Goal: Transaction & Acquisition: Book appointment/travel/reservation

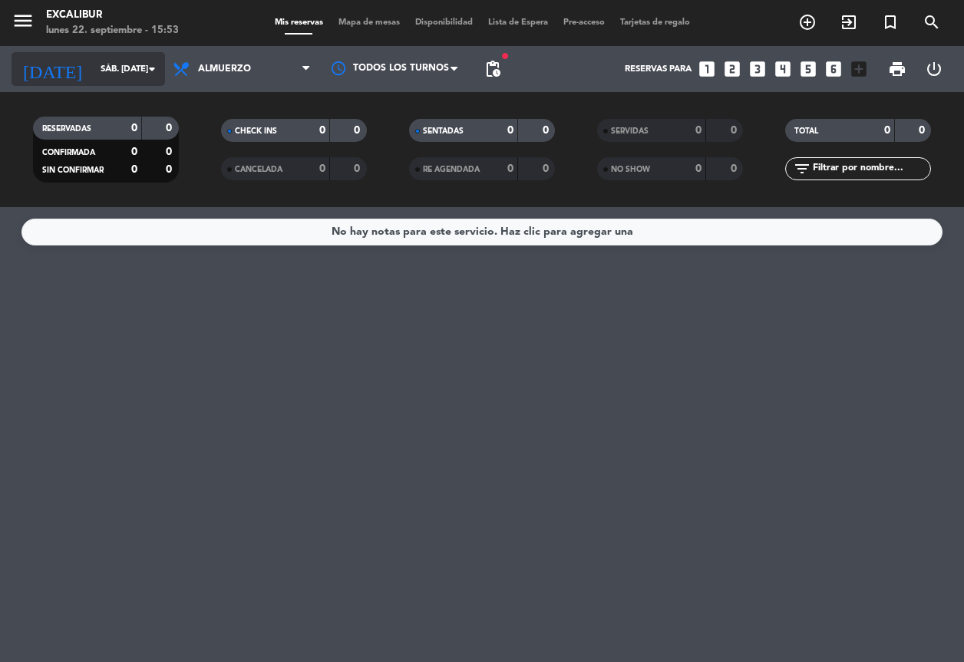
click at [101, 64] on input "sáb. [DATE]" at bounding box center [153, 69] width 120 height 26
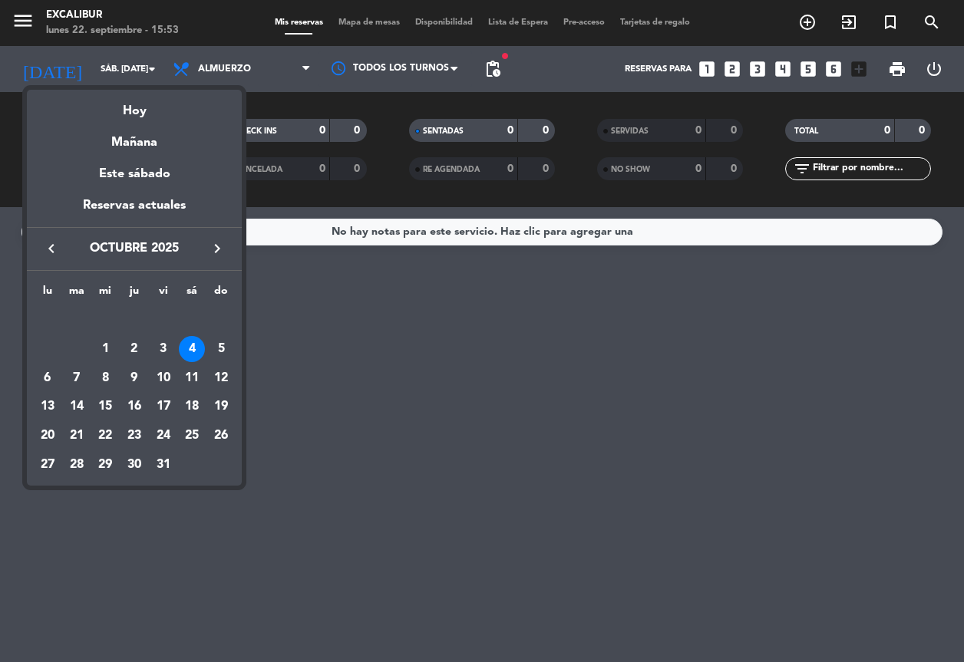
click at [55, 243] on icon "keyboard_arrow_left" at bounding box center [51, 248] width 18 height 18
click at [52, 431] on div "22" at bounding box center [48, 436] width 26 height 26
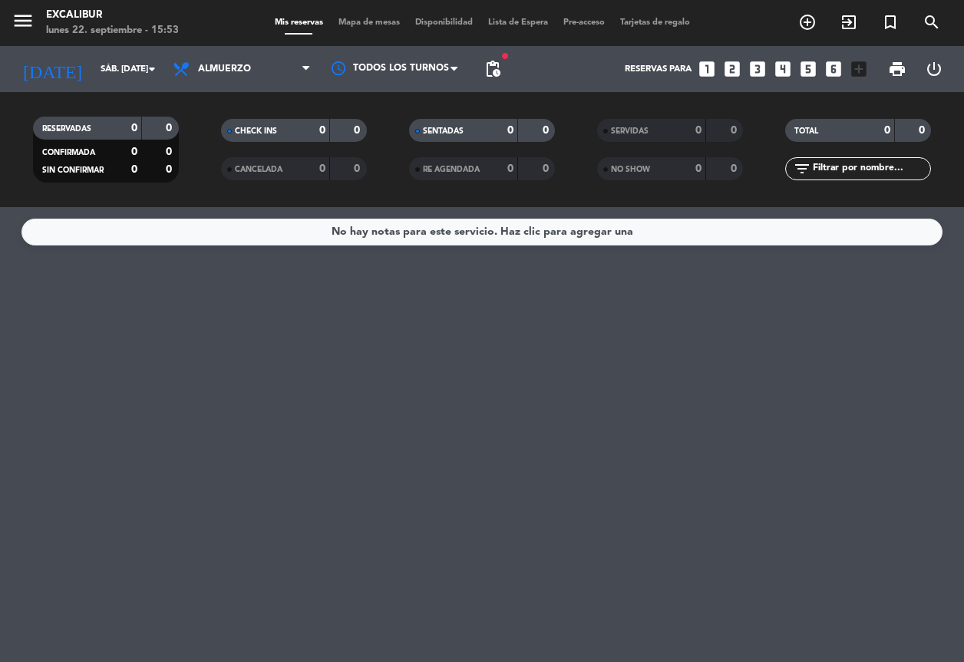
type input "lun. [DATE]"
click at [279, 69] on span "Almuerzo" at bounding box center [241, 69] width 153 height 34
click at [229, 163] on div "menu Excalibur lunes 22. septiembre - 15:53 Mis reservas Mapa de mesas Disponib…" at bounding box center [482, 103] width 964 height 207
click at [384, 19] on span "Mapa de mesas" at bounding box center [369, 22] width 77 height 8
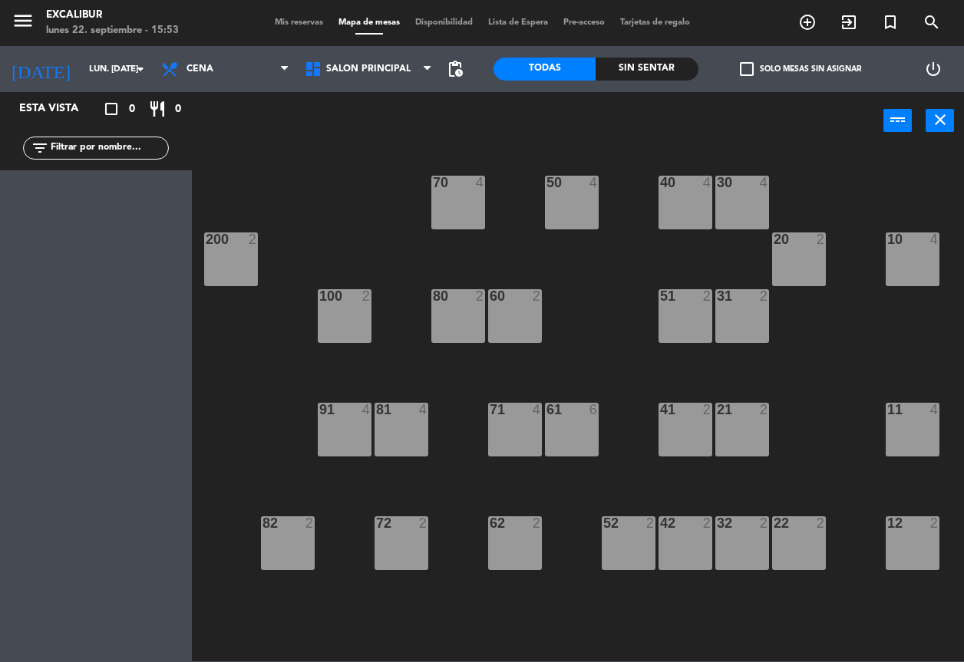
click at [909, 255] on div "10 4" at bounding box center [912, 259] width 54 height 54
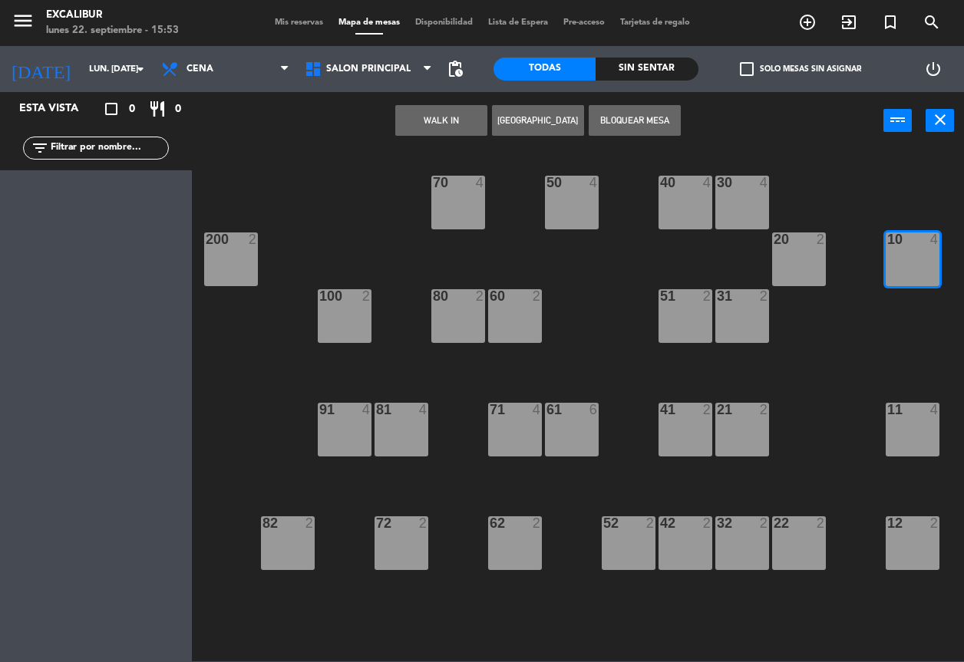
click at [907, 438] on div "11 4" at bounding box center [912, 430] width 54 height 54
click at [535, 122] on button "[GEOGRAPHIC_DATA]" at bounding box center [538, 120] width 92 height 31
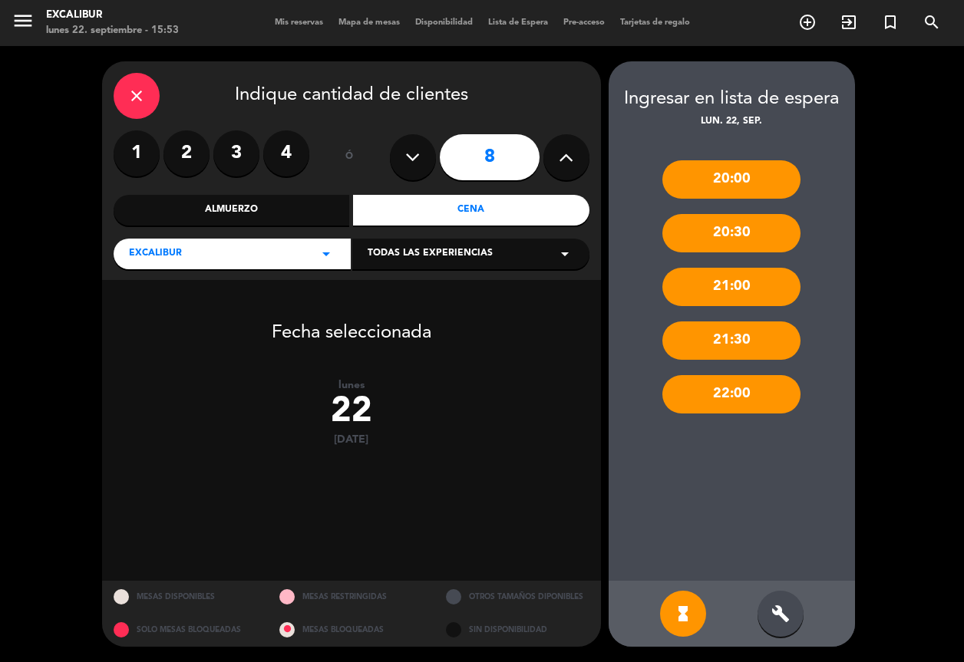
click at [426, 158] on button at bounding box center [413, 157] width 46 height 46
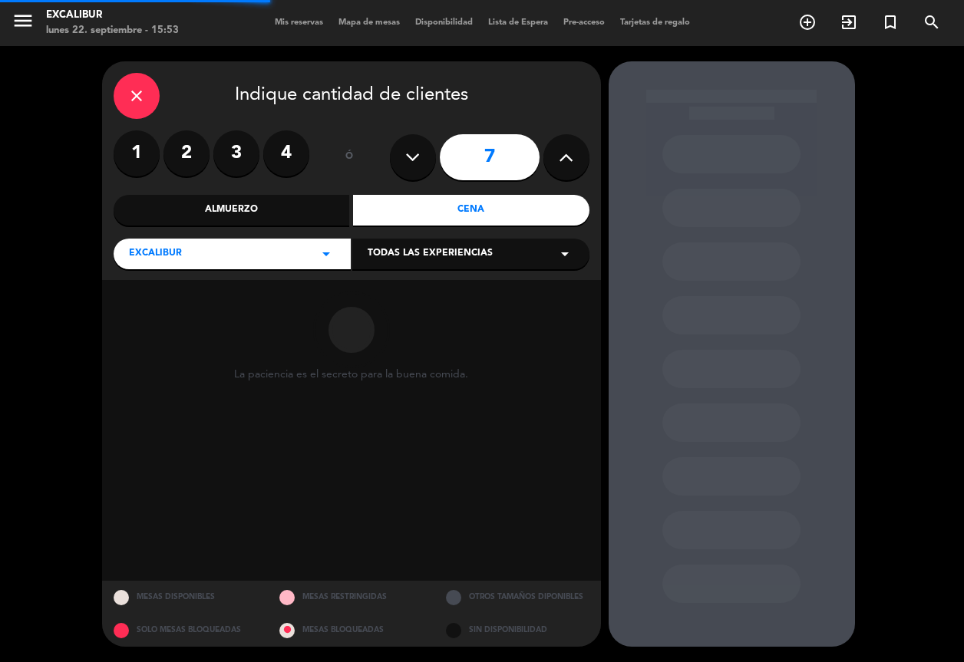
click at [426, 158] on button at bounding box center [413, 157] width 46 height 46
type input "6"
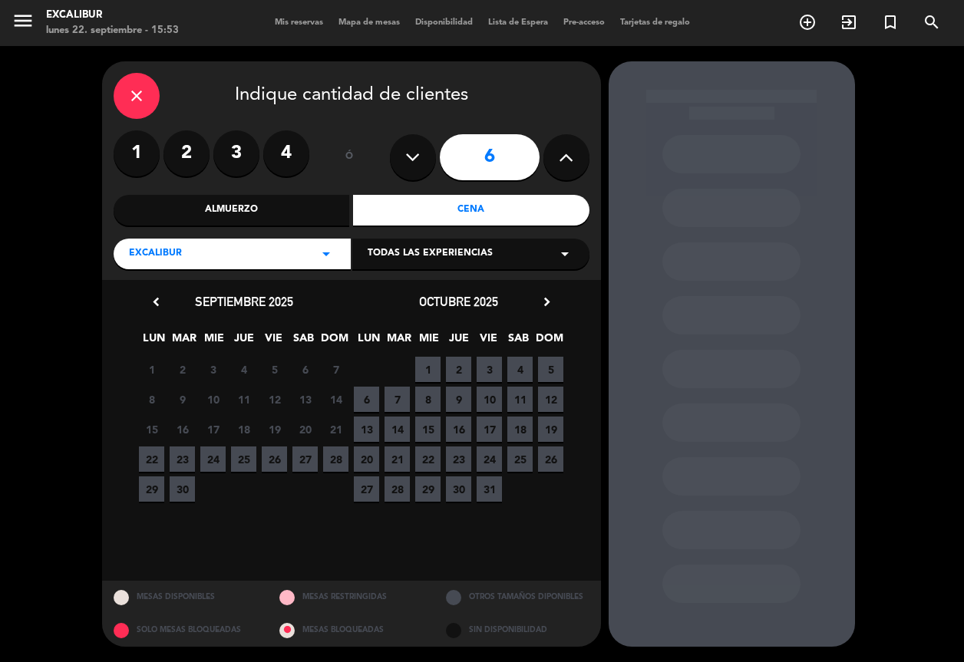
drag, startPoint x: 160, startPoint y: 450, endPoint x: 210, endPoint y: 432, distance: 53.9
click at [159, 450] on span "22" at bounding box center [151, 459] width 25 height 25
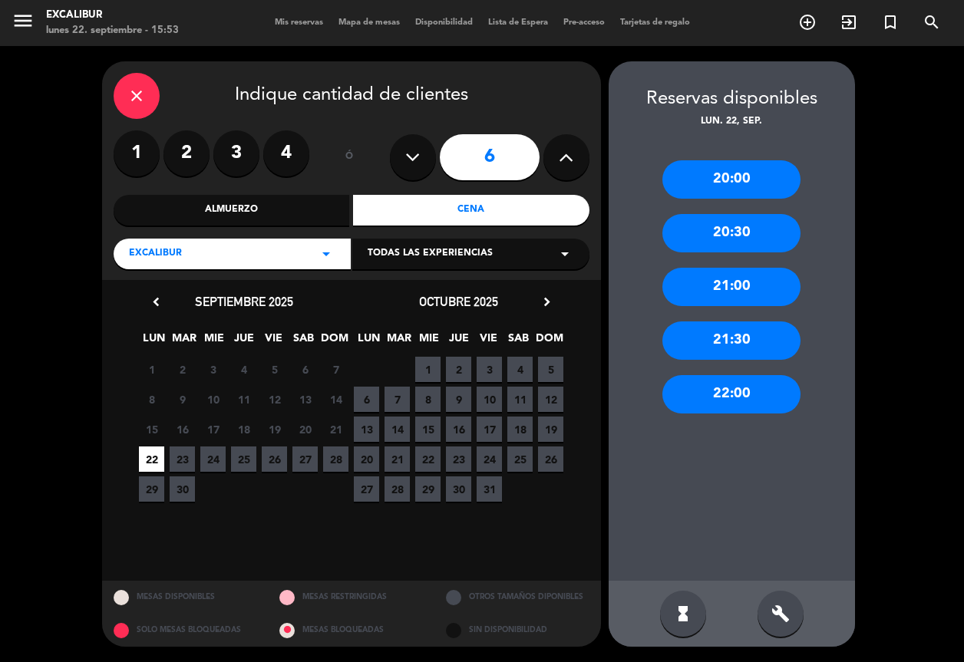
click at [721, 252] on div "20:00 20:30 21:00 21:30 22:00" at bounding box center [731, 355] width 246 height 451
click at [723, 233] on div "20:30" at bounding box center [731, 233] width 138 height 38
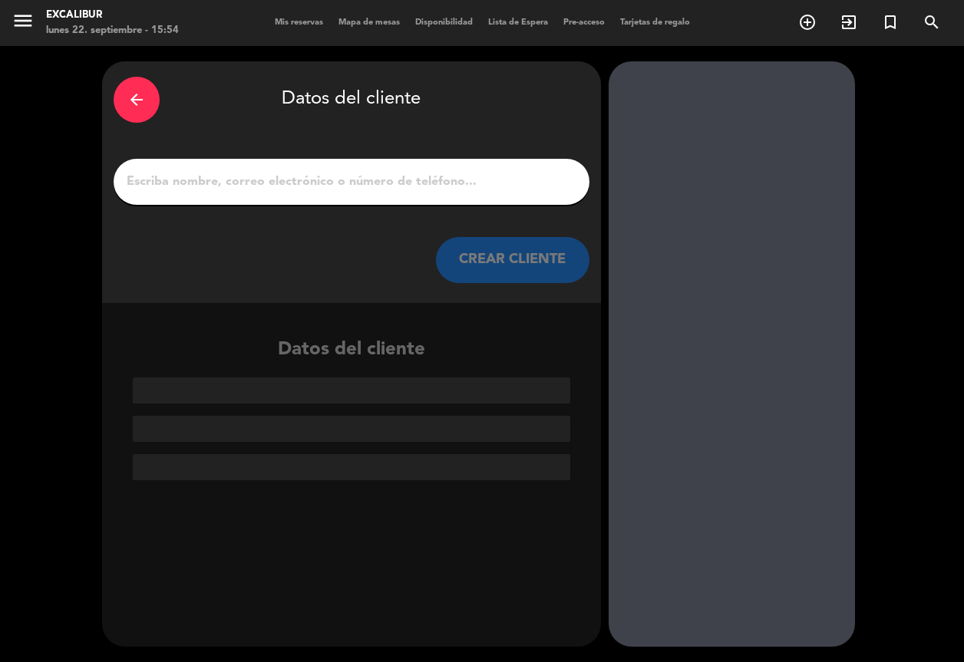
click at [374, 180] on input "1" at bounding box center [351, 181] width 453 height 21
click at [353, 181] on input "1" at bounding box center [351, 181] width 453 height 21
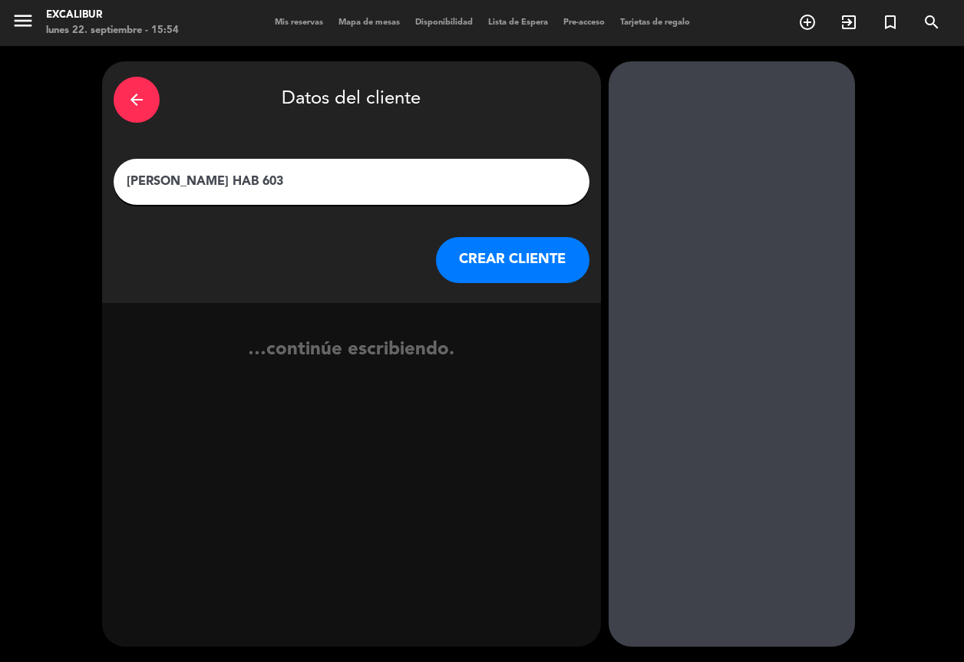
type input "[PERSON_NAME] HAB 603"
click at [437, 252] on button "CREAR CLIENTE" at bounding box center [512, 260] width 153 height 46
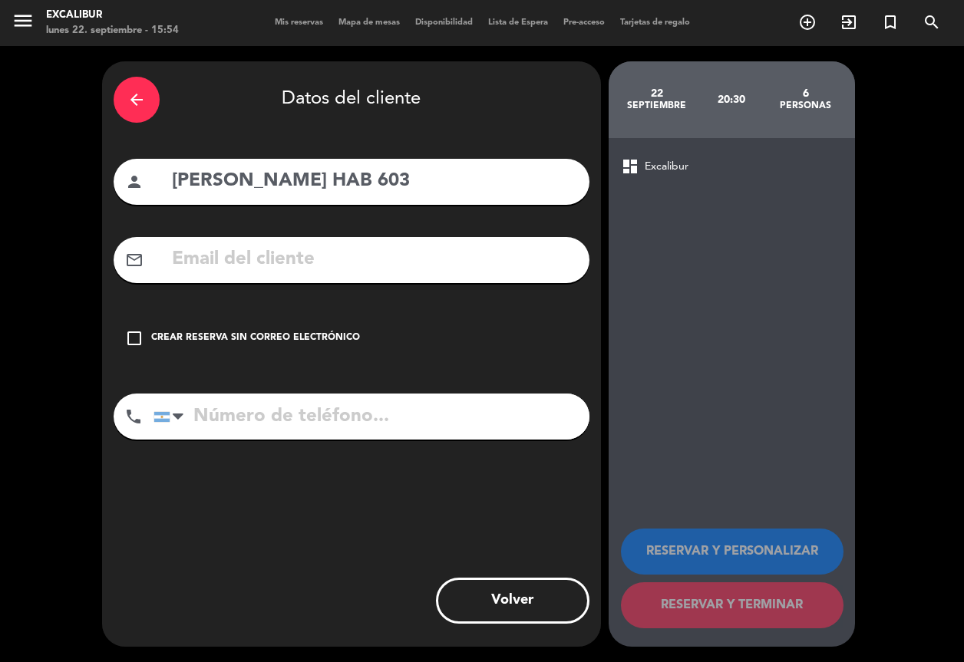
click at [183, 337] on div "Crear reserva sin correo electrónico" at bounding box center [255, 338] width 209 height 15
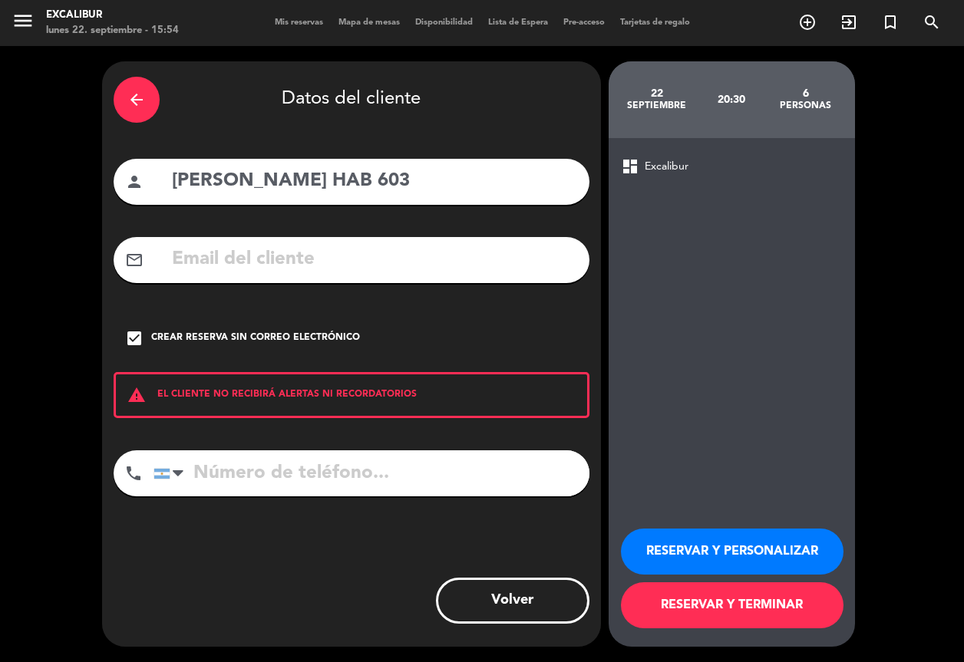
click at [727, 605] on button "RESERVAR Y TERMINAR" at bounding box center [732, 605] width 223 height 46
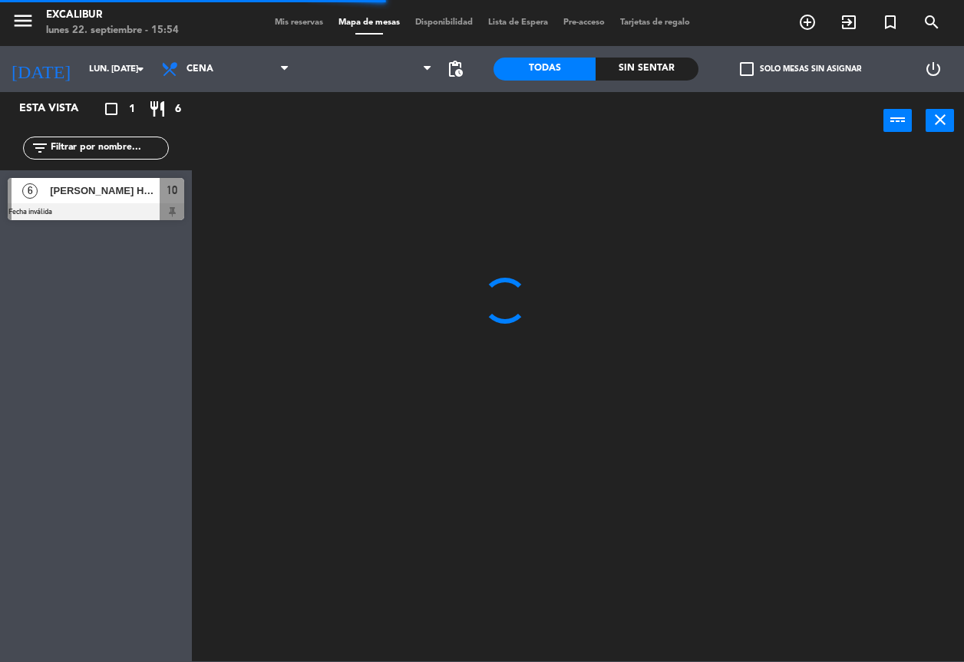
click div "20:30"
click div
click icon "open_in_new"
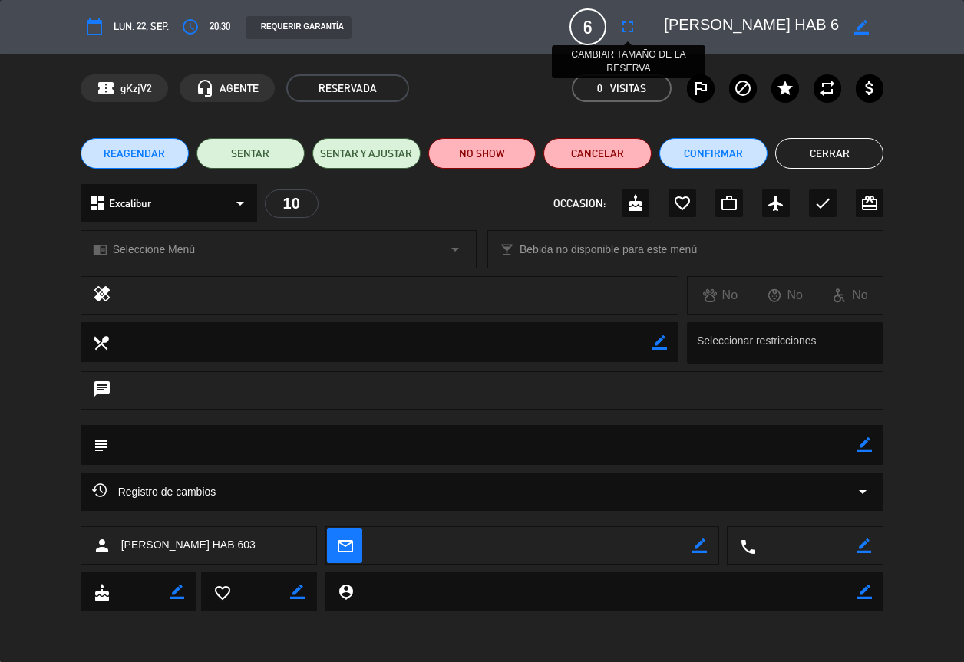
click at [639, 25] on button "fullscreen" at bounding box center [628, 27] width 28 height 28
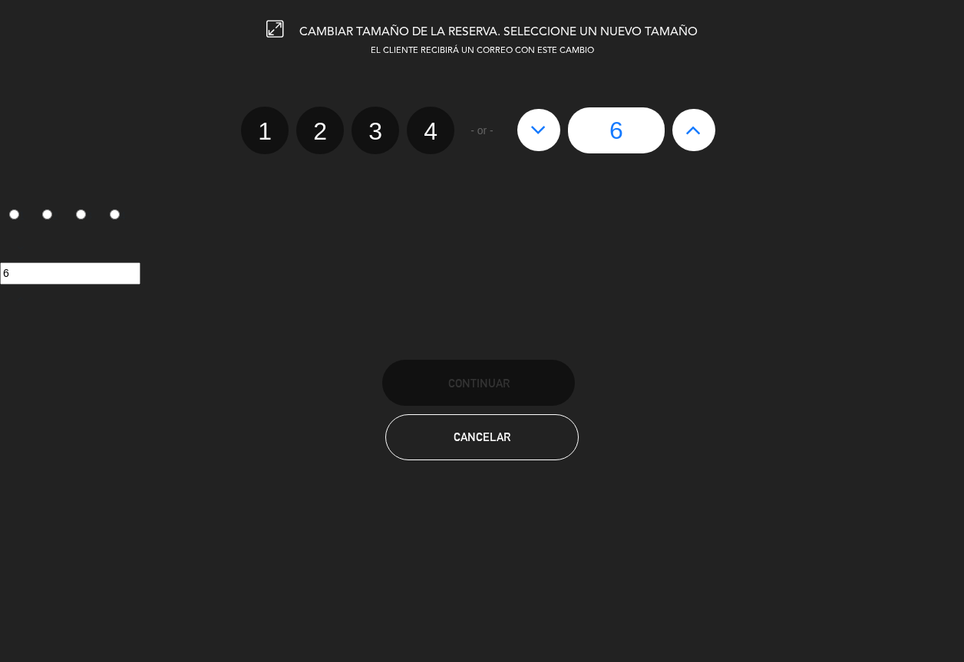
click at [704, 128] on button at bounding box center [693, 129] width 43 height 41
type input "7"
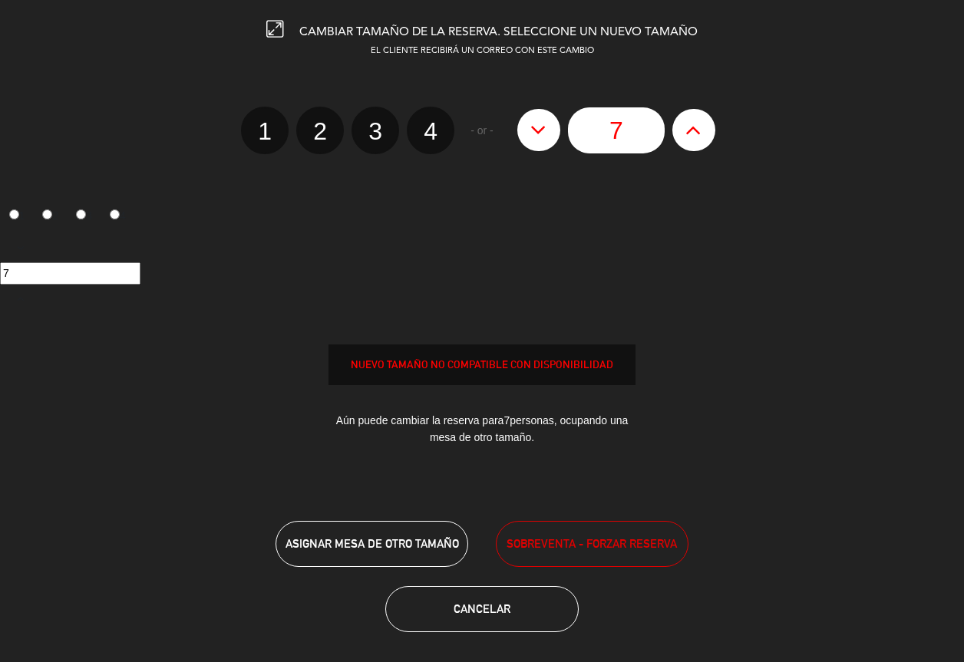
click at [705, 127] on button at bounding box center [693, 129] width 43 height 41
type input "8"
click at [706, 127] on button at bounding box center [693, 129] width 43 height 41
type input "9"
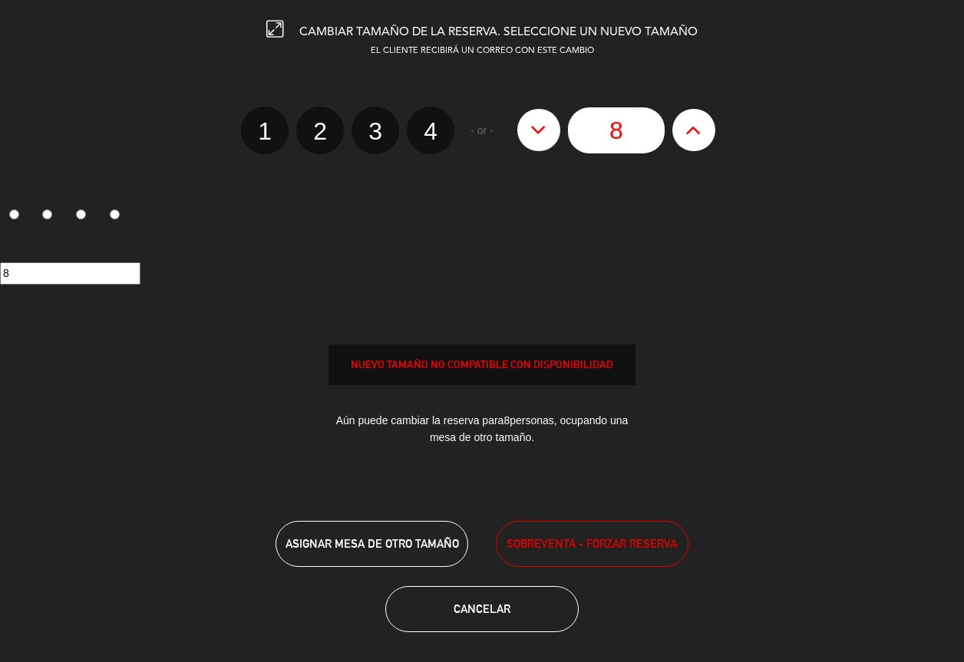
type input "9"
click at [706, 127] on button at bounding box center [693, 129] width 43 height 41
type input "10"
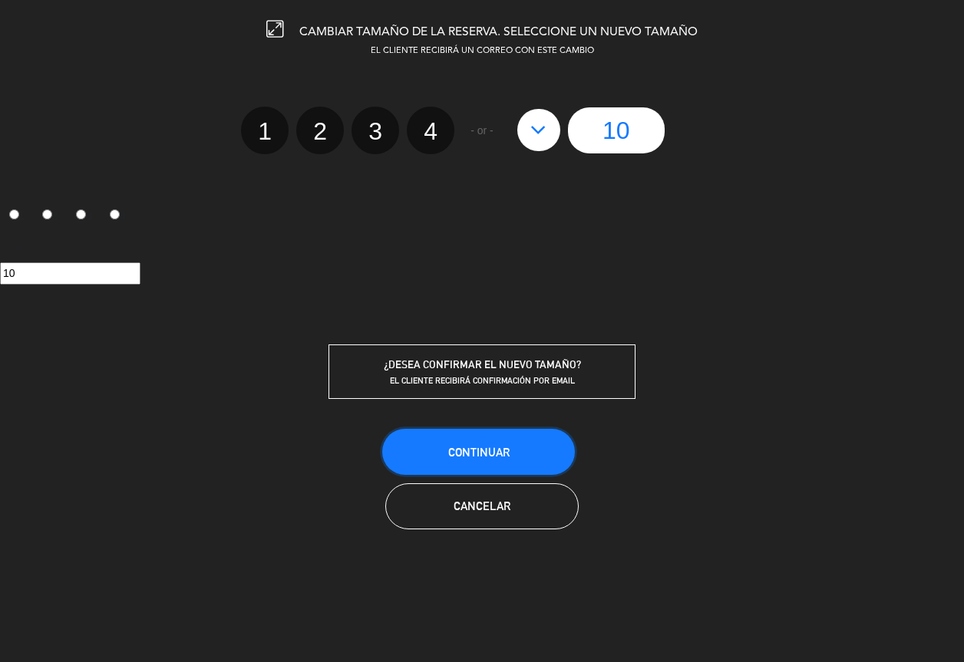
click at [533, 434] on button "Continuar" at bounding box center [478, 452] width 193 height 46
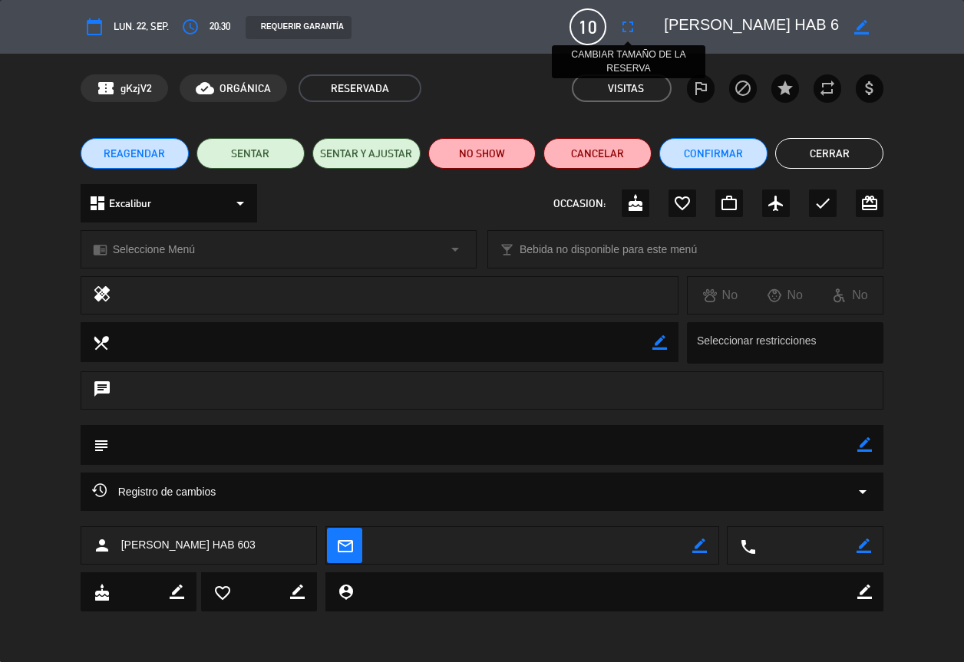
click at [626, 21] on icon "fullscreen" at bounding box center [627, 27] width 18 height 18
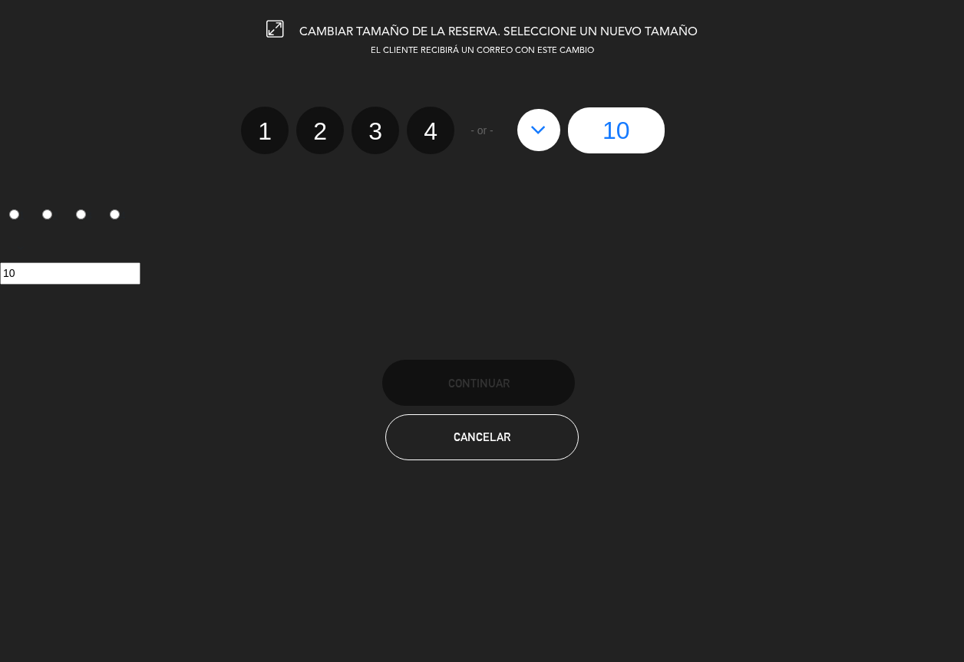
click at [266, 125] on label "1" at bounding box center [265, 131] width 48 height 48
click at [266, 123] on input "1" at bounding box center [263, 118] width 10 height 10
radio input "true"
radio input "false"
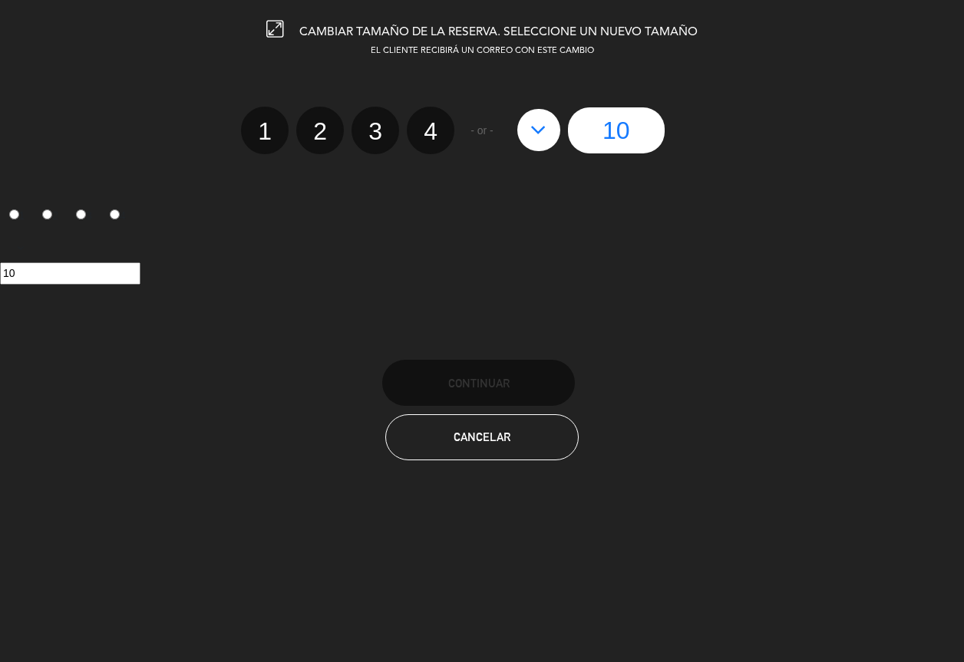
radio input "false"
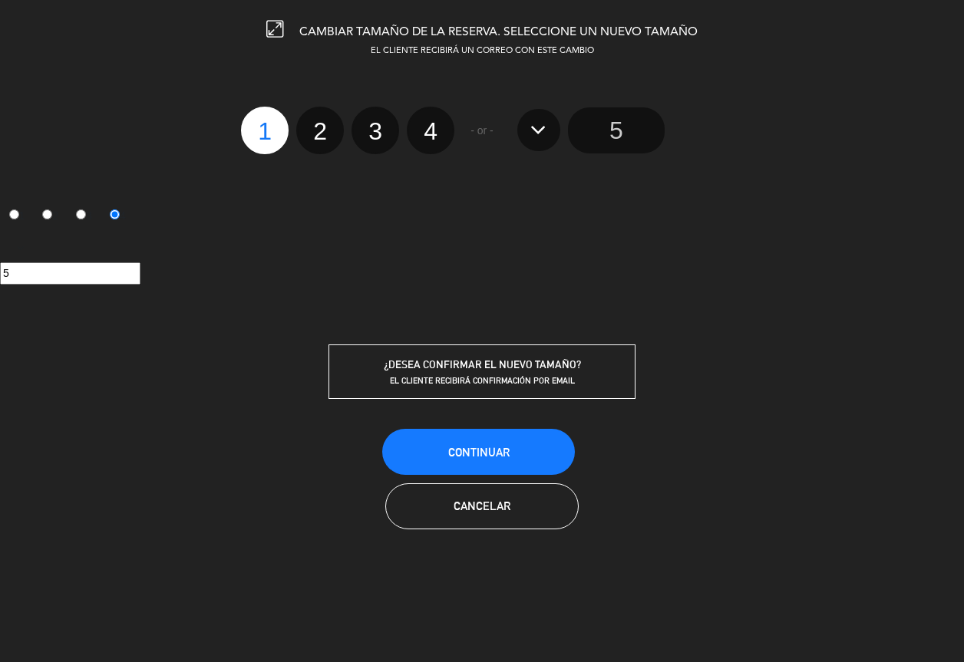
click at [627, 124] on input "5" at bounding box center [616, 130] width 97 height 46
radio input "false"
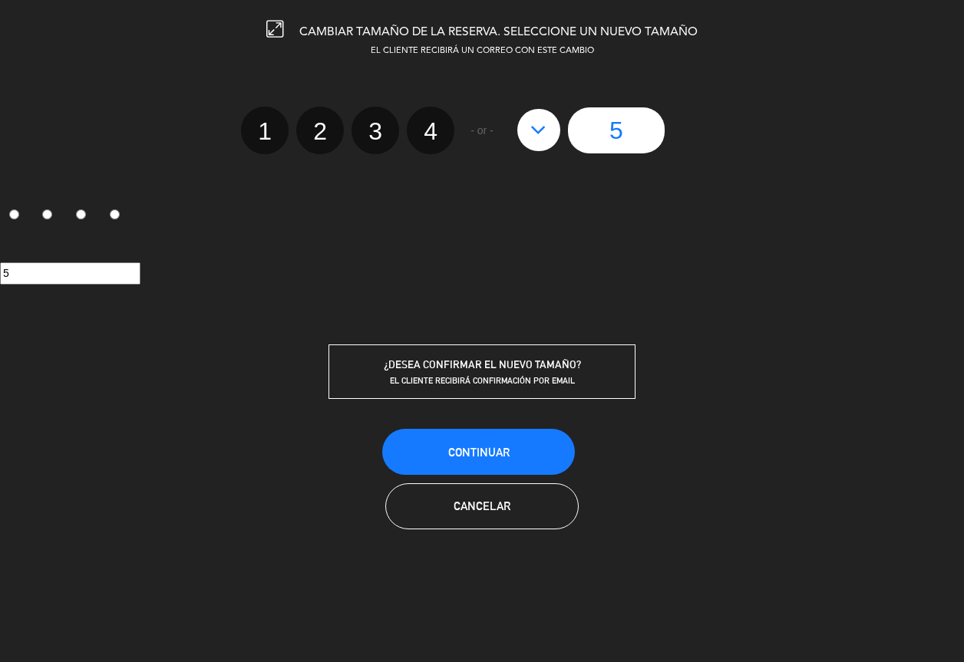
click at [544, 137] on icon at bounding box center [538, 129] width 16 height 25
click at [683, 123] on button at bounding box center [693, 129] width 43 height 41
type input "6"
click at [685, 123] on icon at bounding box center [693, 129] width 16 height 25
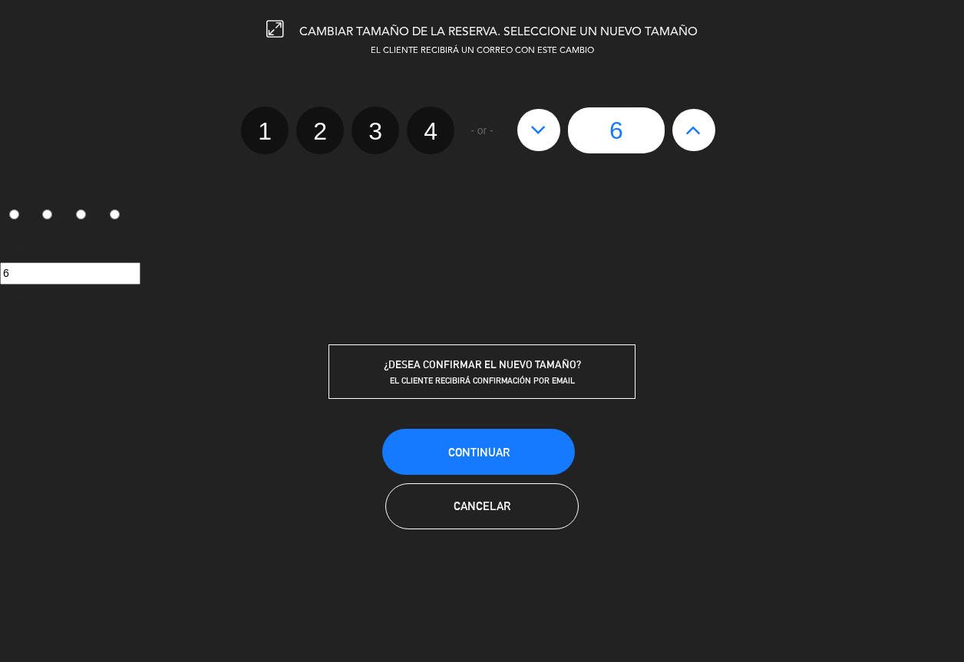
type input "7"
click at [688, 122] on icon at bounding box center [693, 129] width 16 height 25
type input "8"
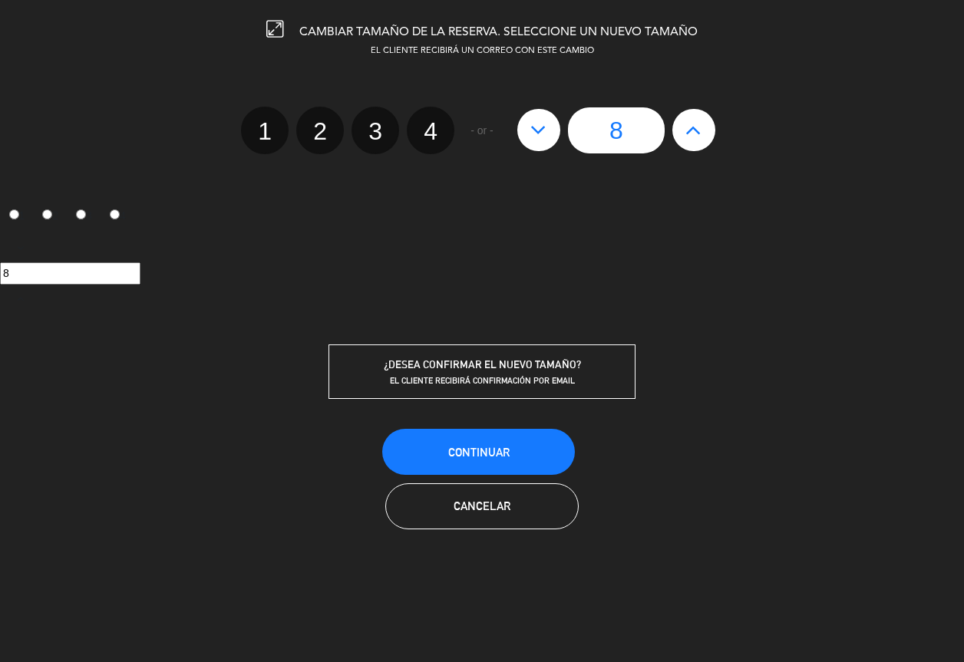
click at [688, 121] on icon at bounding box center [693, 129] width 16 height 25
type input "9"
click at [691, 120] on icon at bounding box center [693, 129] width 16 height 25
type input "10"
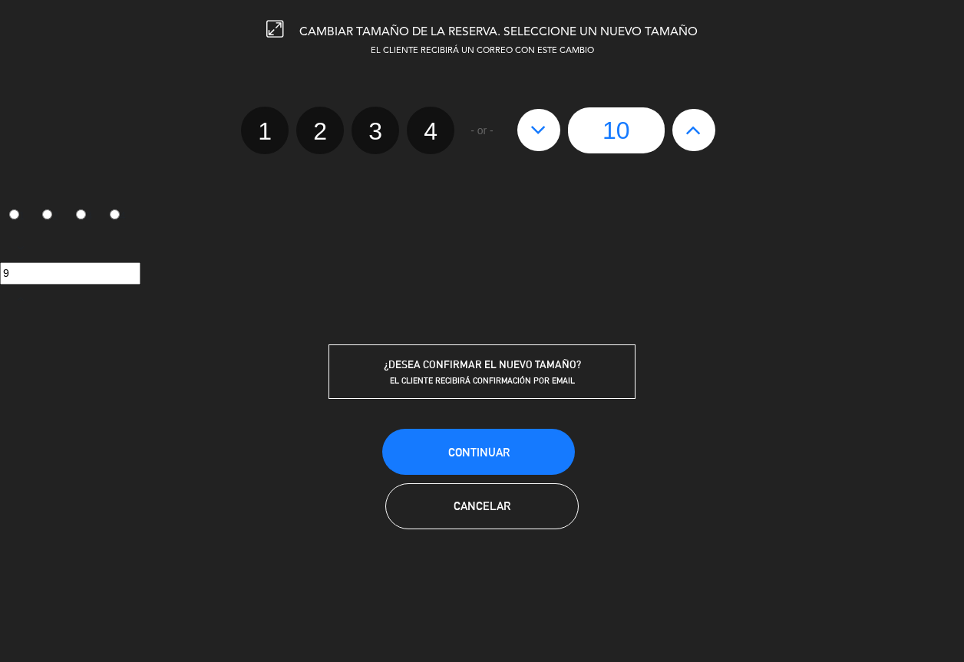
type input "10"
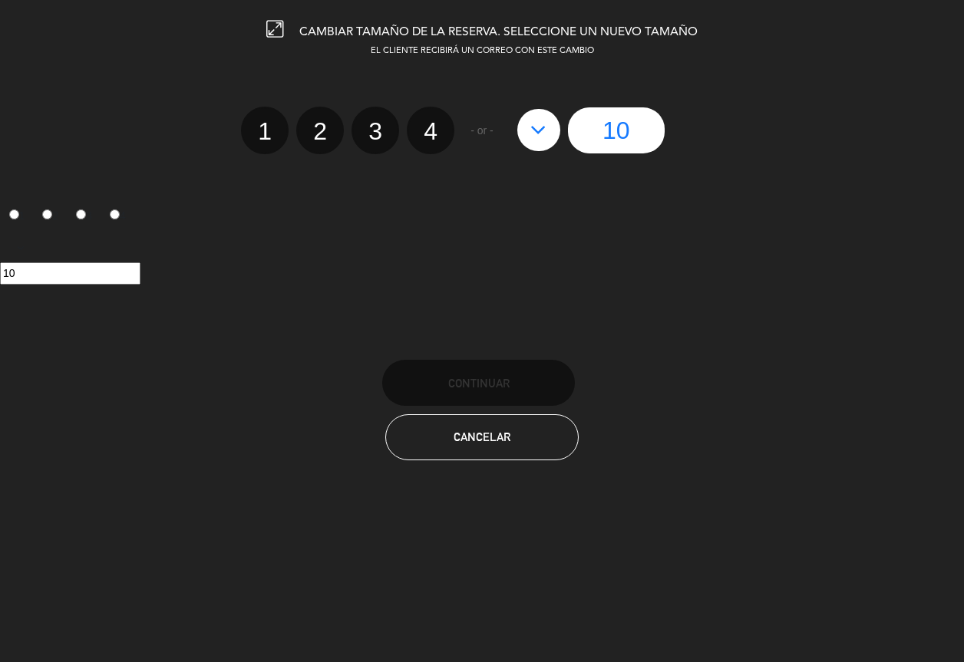
click at [693, 118] on div "10" at bounding box center [615, 130] width 213 height 46
click at [503, 438] on span "Cancelar" at bounding box center [481, 436] width 57 height 13
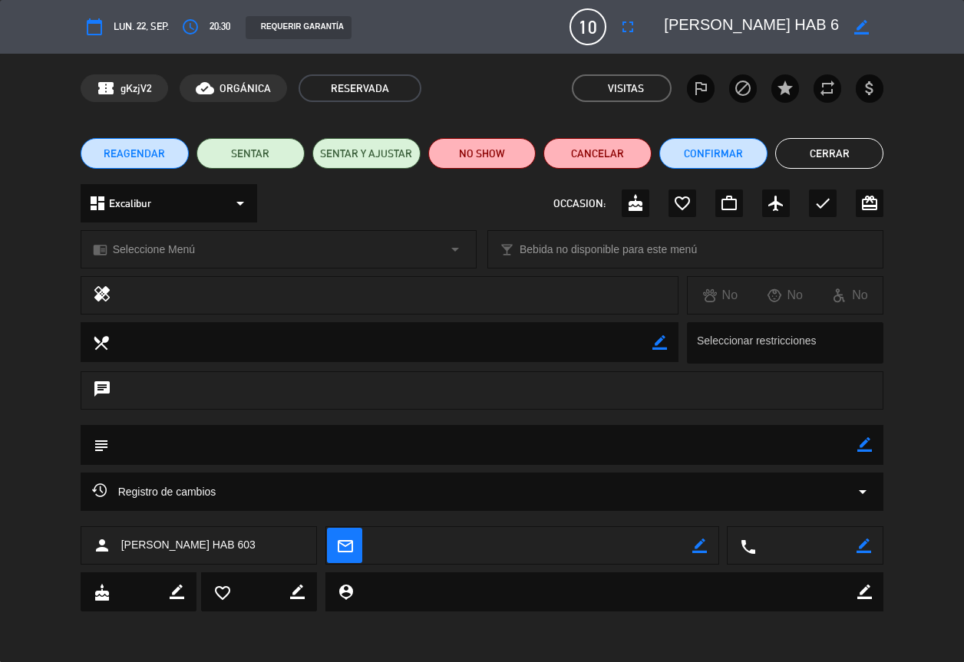
click at [805, 160] on button "Cerrar" at bounding box center [829, 153] width 108 height 31
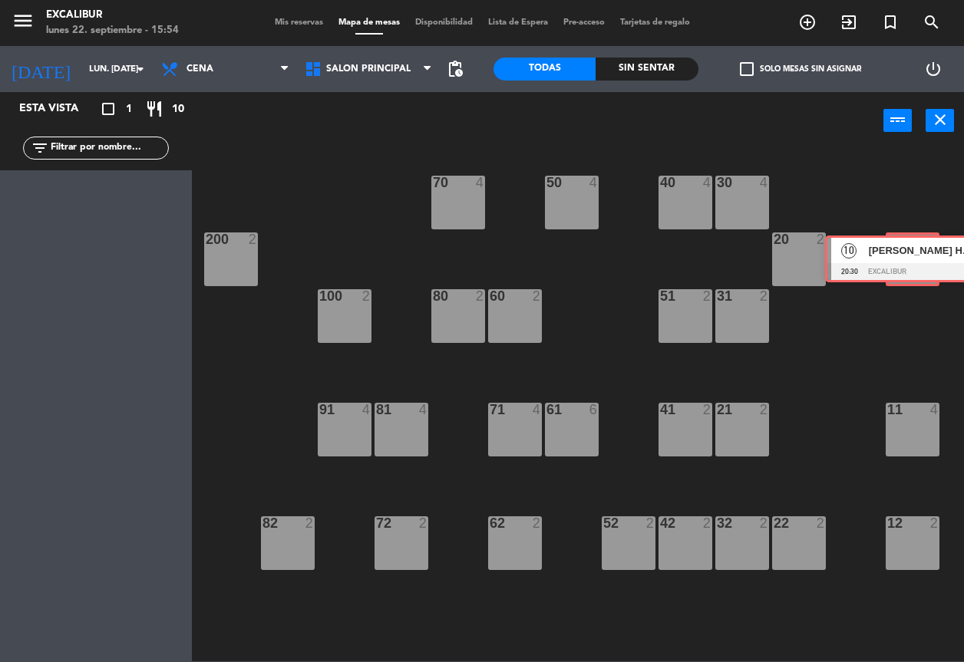
drag, startPoint x: 120, startPoint y: 208, endPoint x: 938, endPoint y: 265, distance: 819.2
click at [938, 265] on div "Esta vista crop_square 1 restaurant 10 filter_list 10 [PERSON_NAME] HAB 603 20:…" at bounding box center [482, 376] width 964 height 569
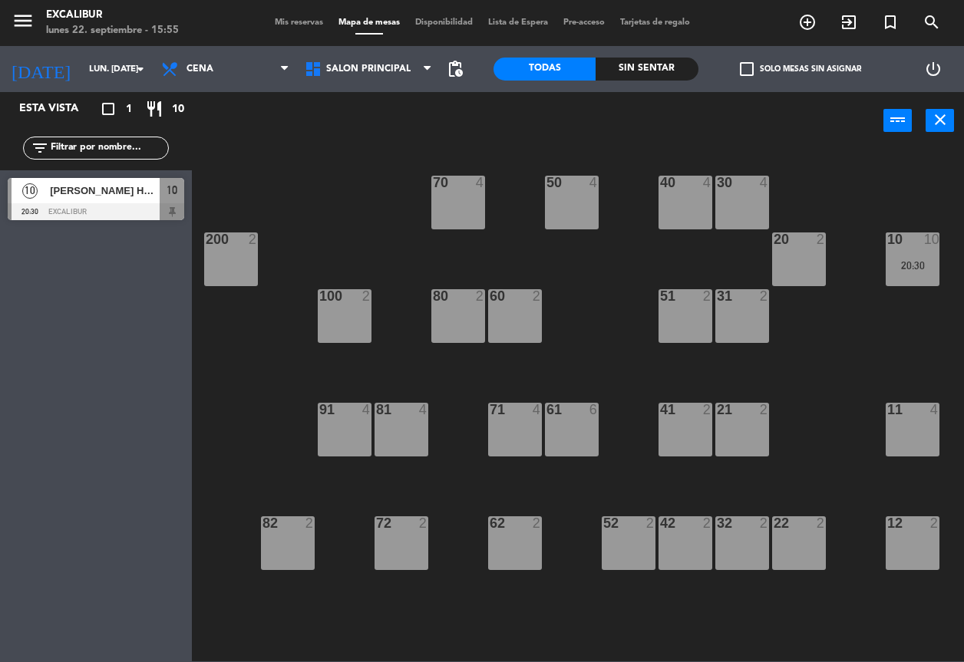
click at [907, 422] on div "11 4" at bounding box center [912, 430] width 54 height 54
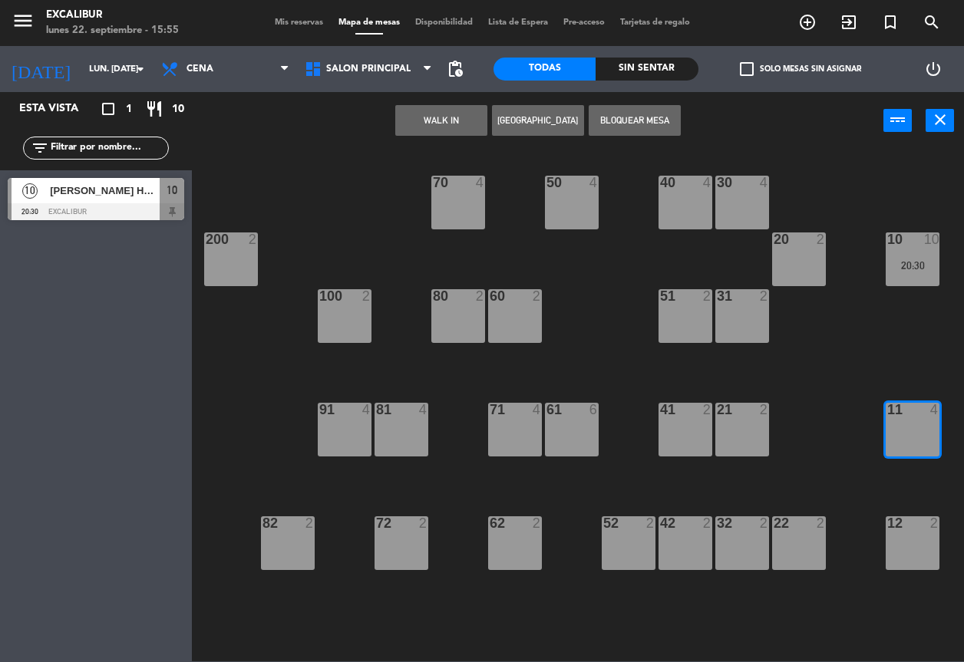
click at [529, 121] on button "[GEOGRAPHIC_DATA]" at bounding box center [538, 120] width 92 height 31
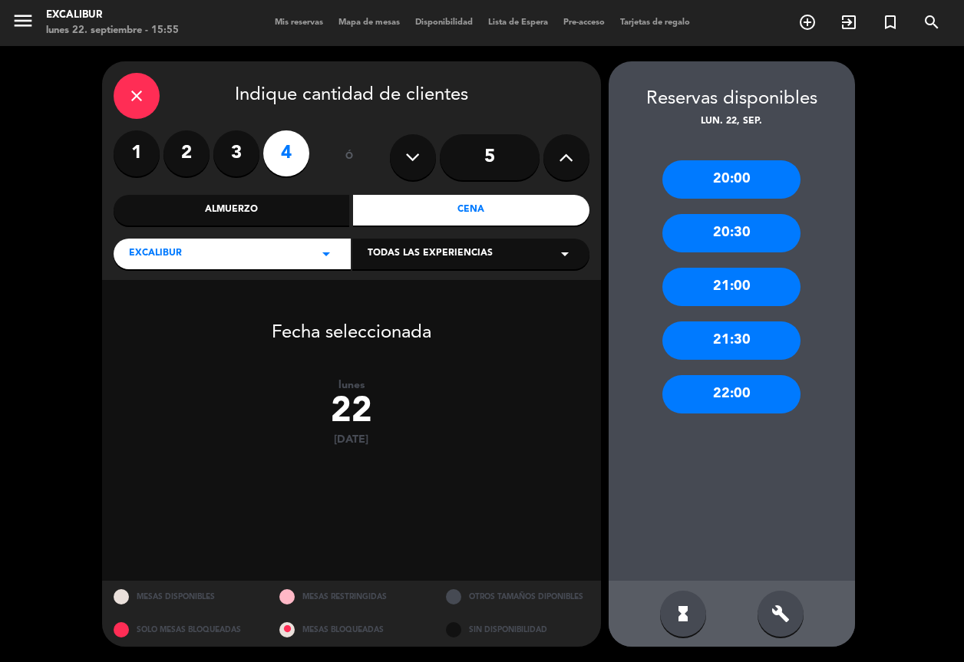
click at [509, 160] on input "5" at bounding box center [490, 157] width 100 height 46
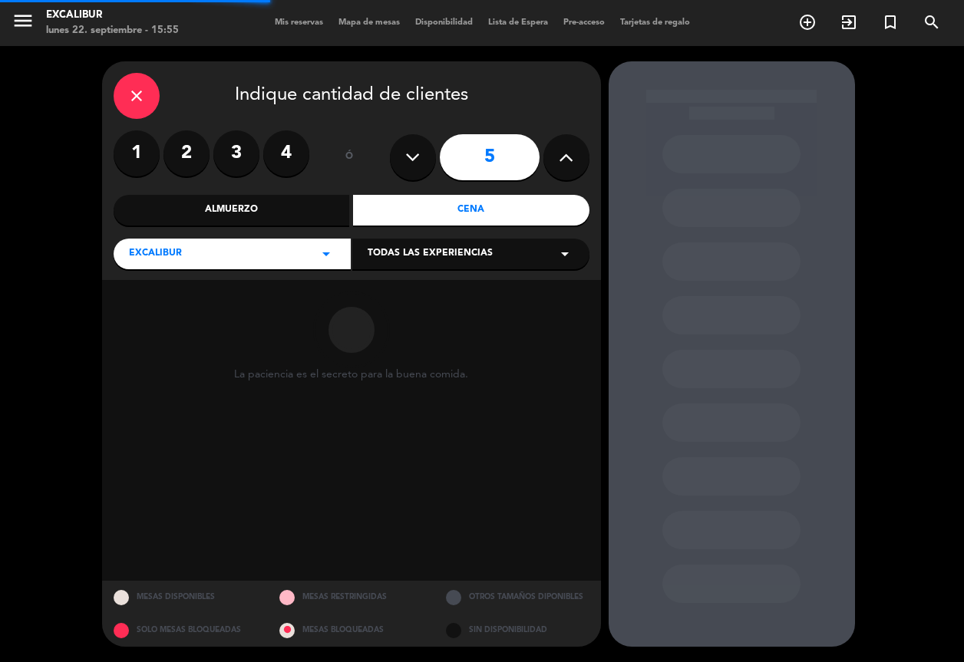
click at [579, 159] on button at bounding box center [566, 157] width 46 height 46
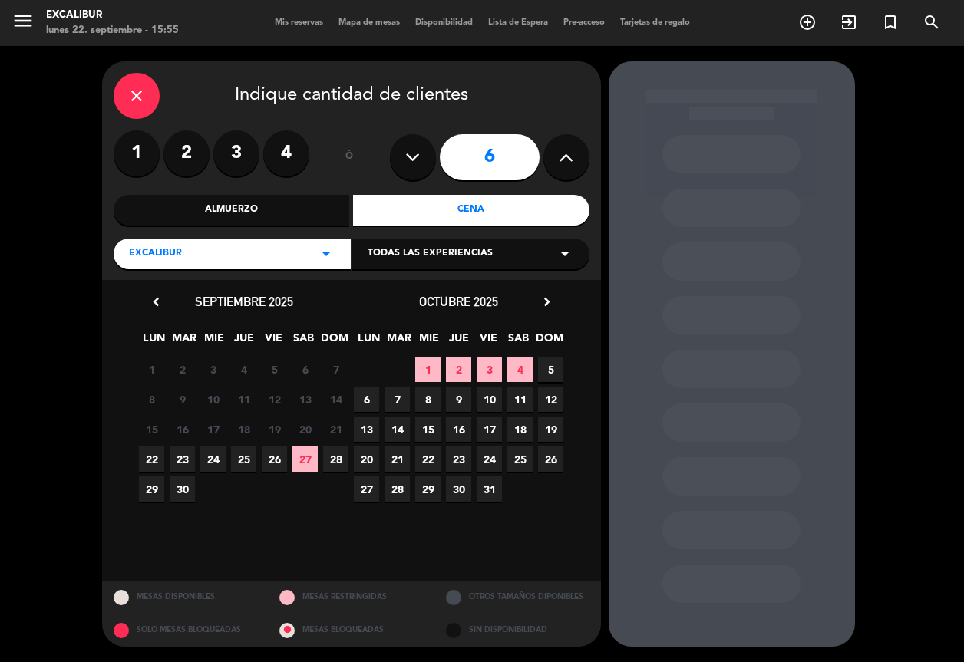
click at [407, 150] on icon at bounding box center [412, 157] width 15 height 23
type input "5"
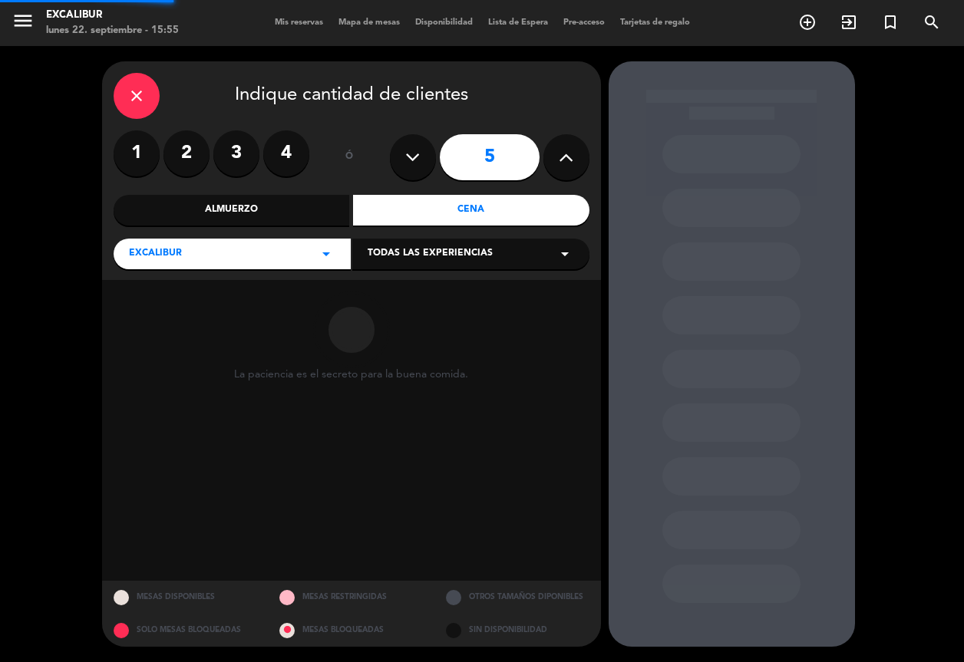
click at [407, 150] on icon at bounding box center [412, 157] width 15 height 23
click at [406, 150] on icon at bounding box center [412, 157] width 15 height 23
click at [409, 149] on icon at bounding box center [412, 157] width 15 height 23
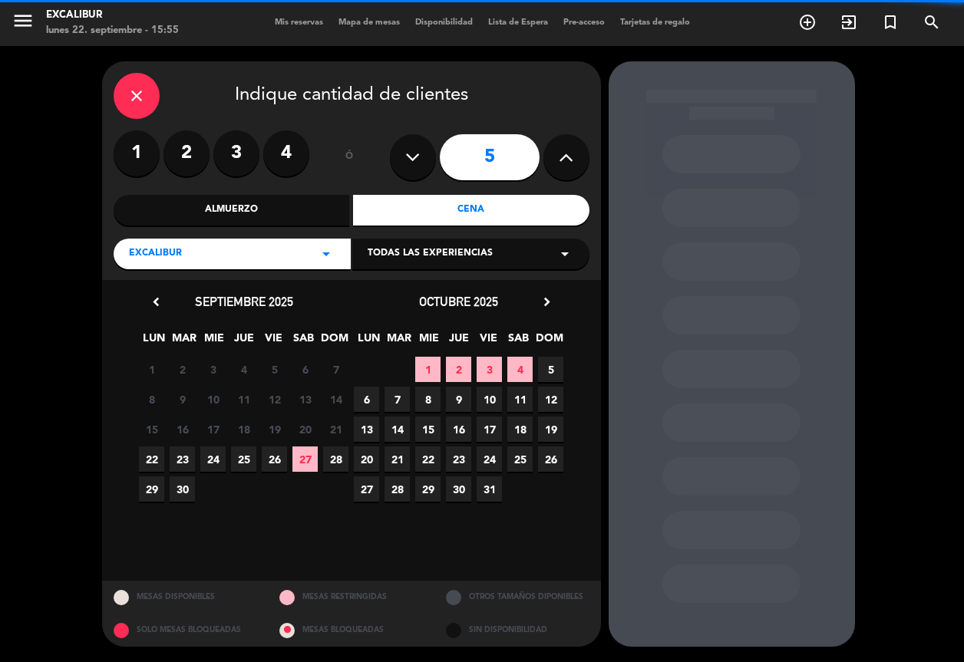
click at [410, 149] on icon at bounding box center [412, 157] width 15 height 23
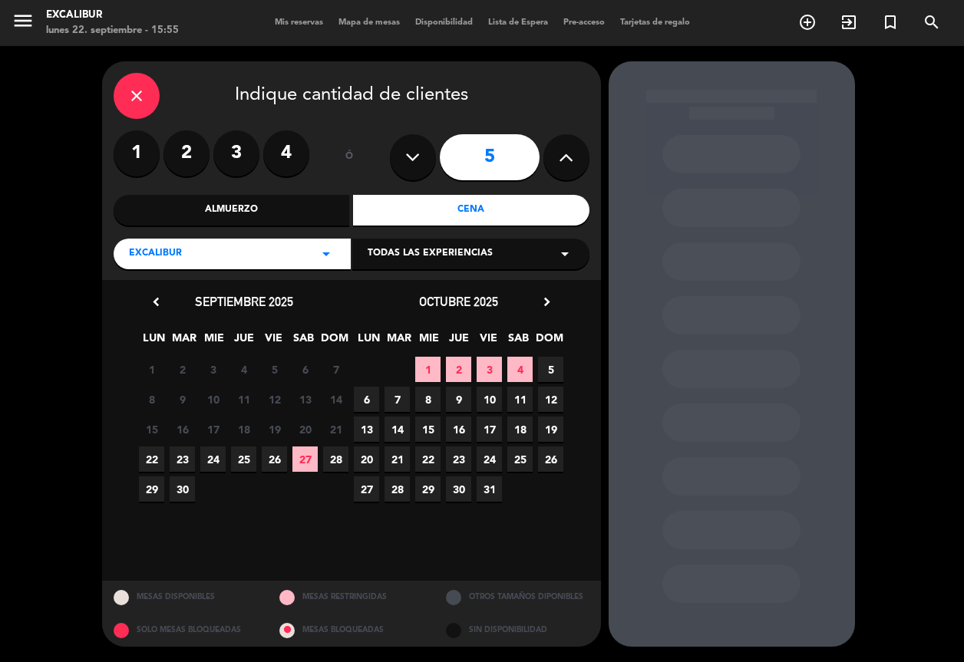
click at [411, 149] on icon at bounding box center [412, 157] width 15 height 23
click at [179, 154] on label "2" at bounding box center [186, 153] width 46 height 46
click at [155, 457] on span "22" at bounding box center [151, 459] width 25 height 25
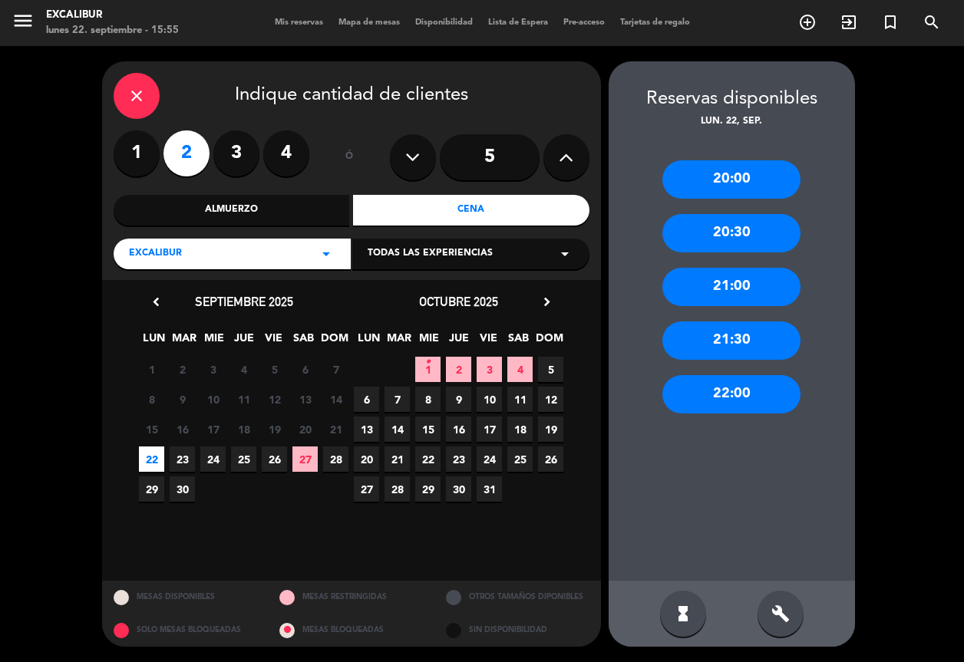
click at [741, 228] on div "20:30" at bounding box center [731, 233] width 138 height 38
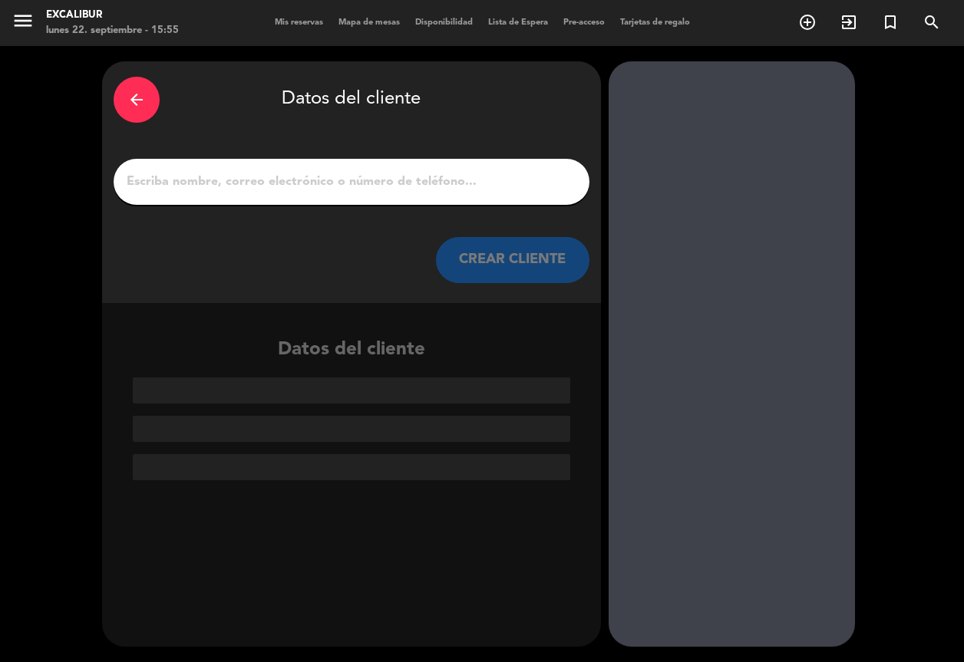
click at [268, 179] on input "1" at bounding box center [351, 181] width 453 height 21
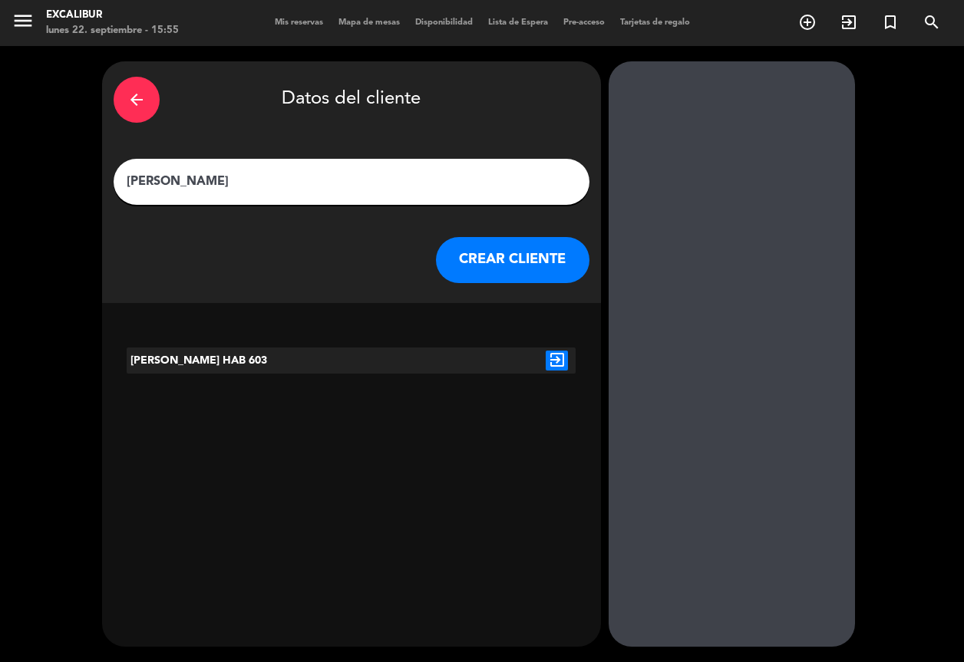
type input "[PERSON_NAME]"
click at [561, 353] on icon "exit_to_app" at bounding box center [557, 361] width 22 height 20
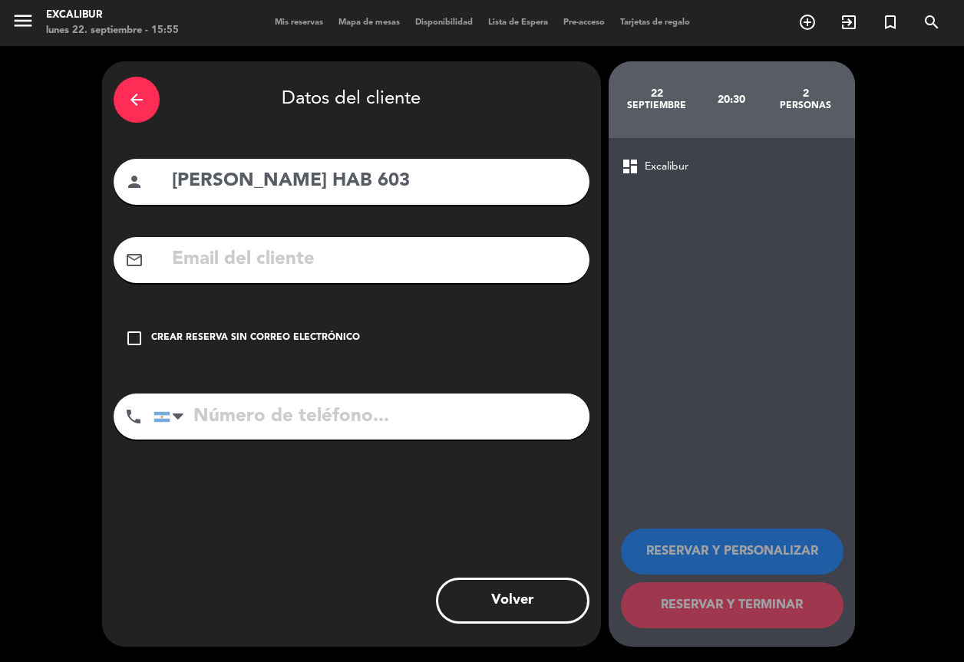
click at [206, 335] on div "Crear reserva sin correo electrónico" at bounding box center [255, 338] width 209 height 15
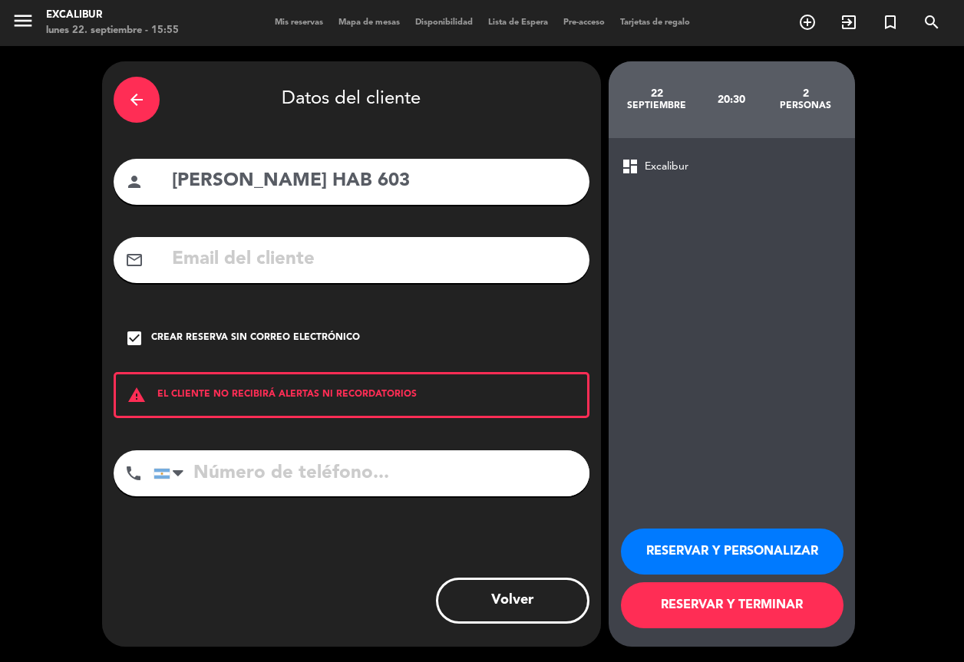
click at [726, 615] on button "RESERVAR Y TERMINAR" at bounding box center [732, 605] width 223 height 46
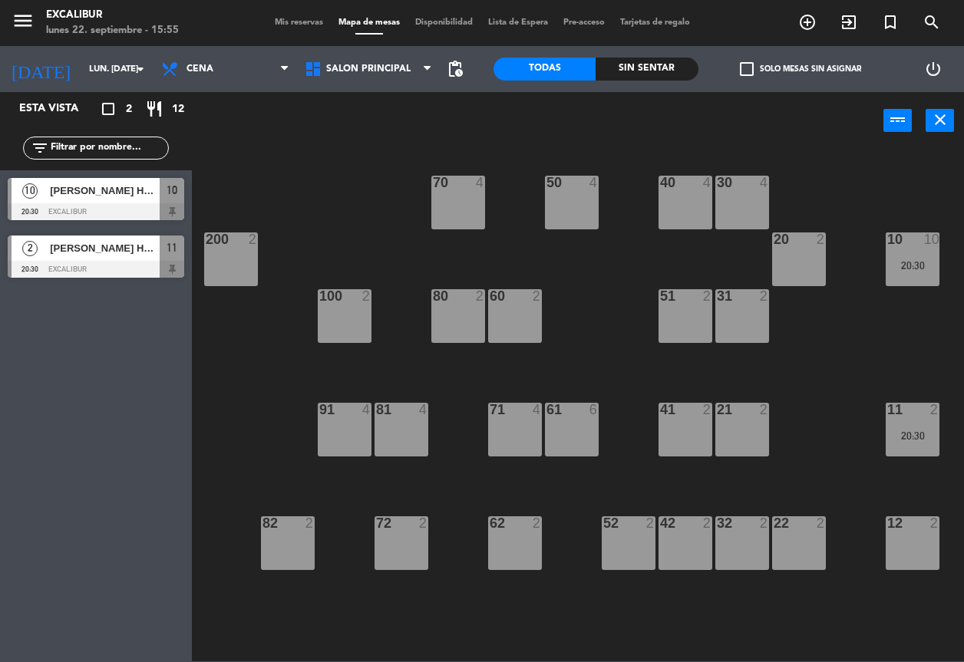
click at [928, 243] on div "10" at bounding box center [931, 239] width 15 height 14
click div
click at [935, 330] on div "70 4 50 4 40 4 30 4 20 2 10 10 20:30 10 [PERSON_NAME] HAB 603 ASIGNADA 20:30 20…" at bounding box center [583, 405] width 762 height 513
click at [104, 193] on span "[PERSON_NAME] HAB 603" at bounding box center [105, 191] width 110 height 16
click icon "open_in_new"
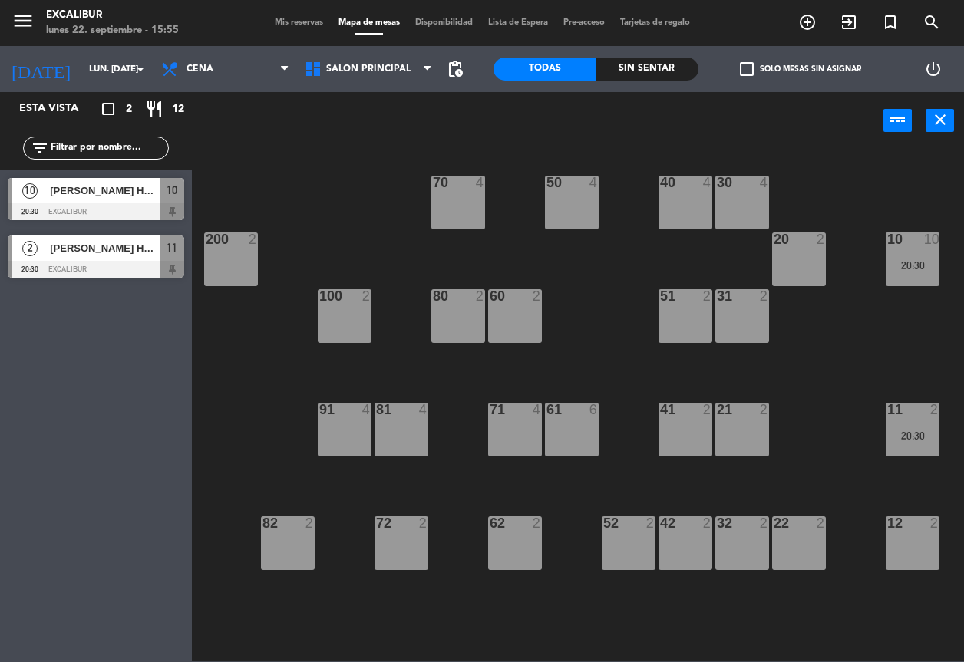
click icon "border_color"
click textarea
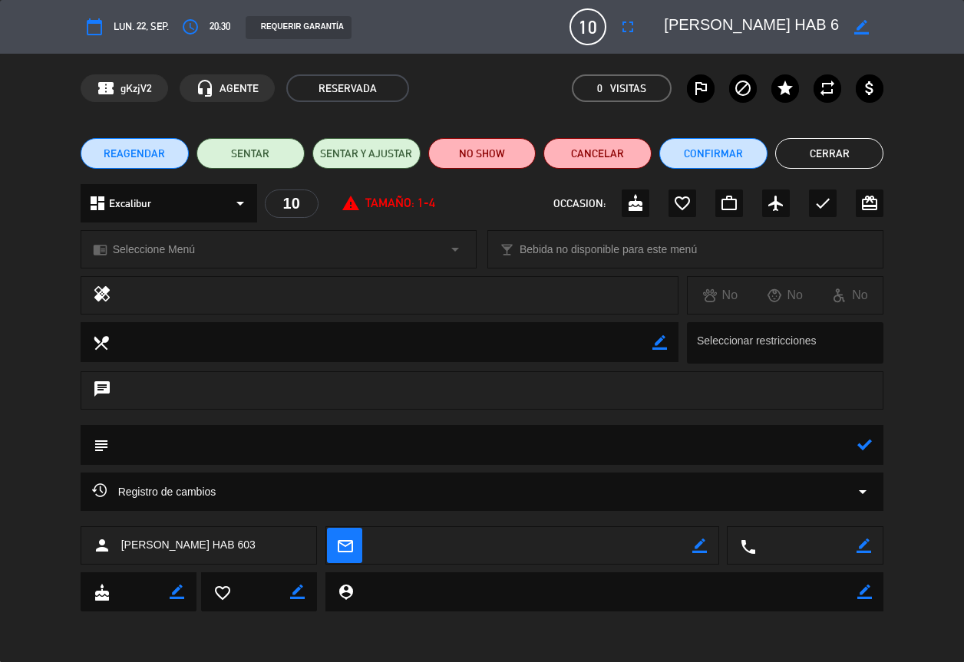
click at [272, 440] on textarea at bounding box center [483, 444] width 749 height 39
type textarea "SON [DEMOGRAPHIC_DATA] PAX"
click at [869, 445] on icon at bounding box center [864, 444] width 15 height 15
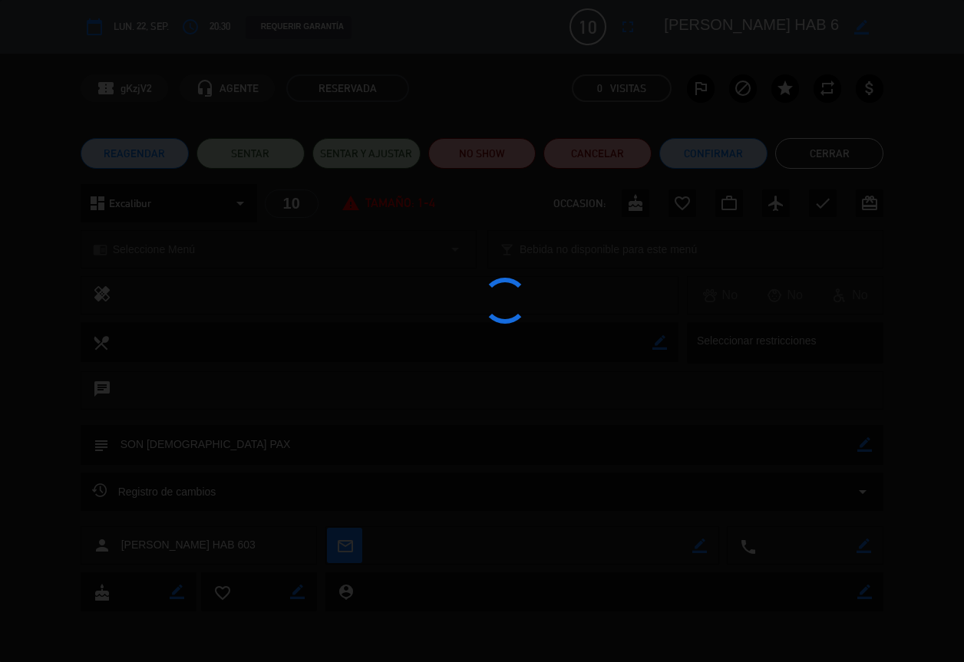
type textarea "SON [DEMOGRAPHIC_DATA] PAX"
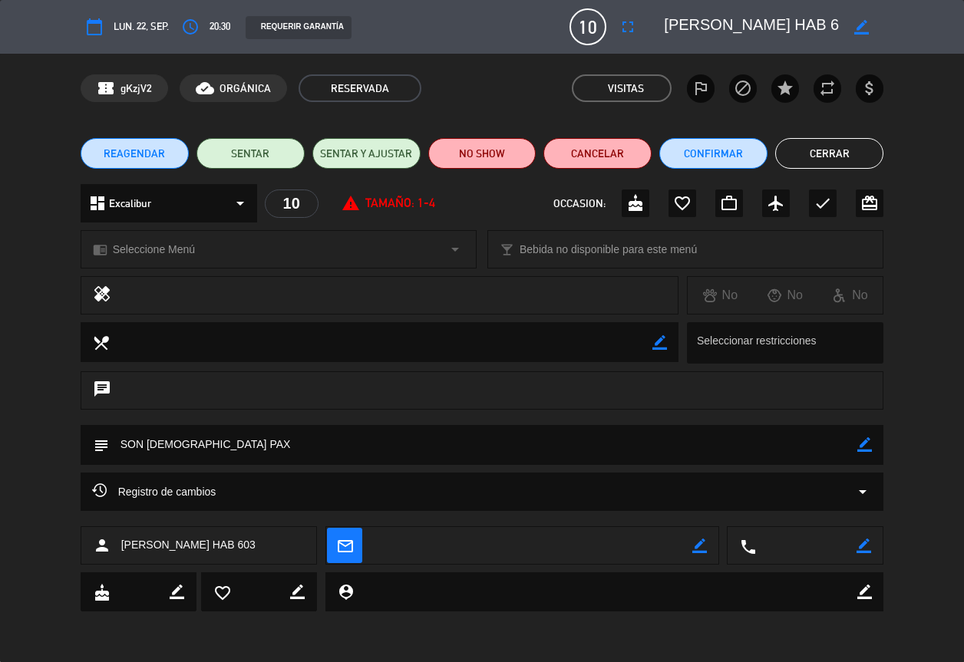
click at [816, 153] on button "Cerrar" at bounding box center [829, 153] width 108 height 31
